Goal: Task Accomplishment & Management: Manage account settings

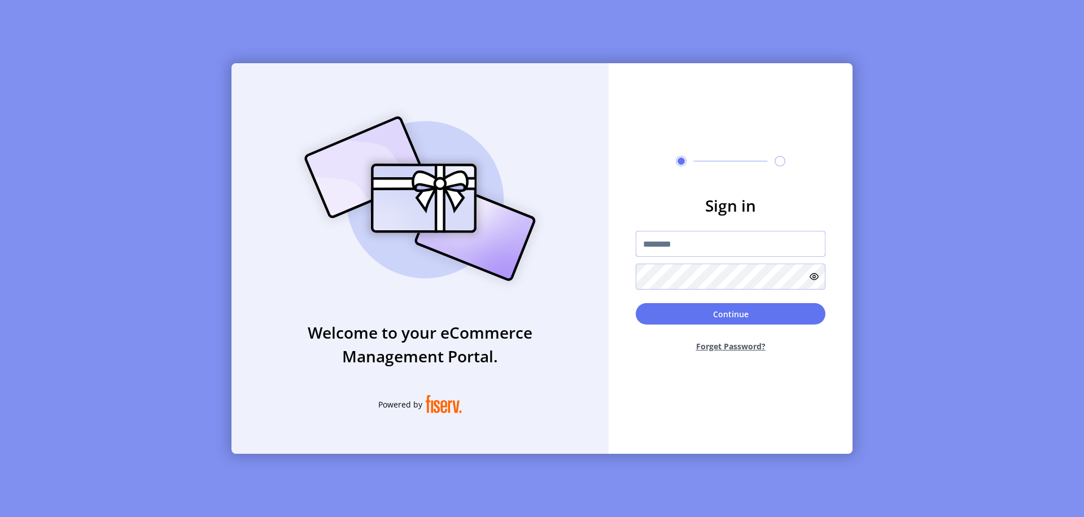
click at [731, 244] on input "text" at bounding box center [731, 244] width 190 height 26
type input "**********"
click at [731, 314] on button "Continue" at bounding box center [731, 313] width 190 height 21
